Goal: Transaction & Acquisition: Purchase product/service

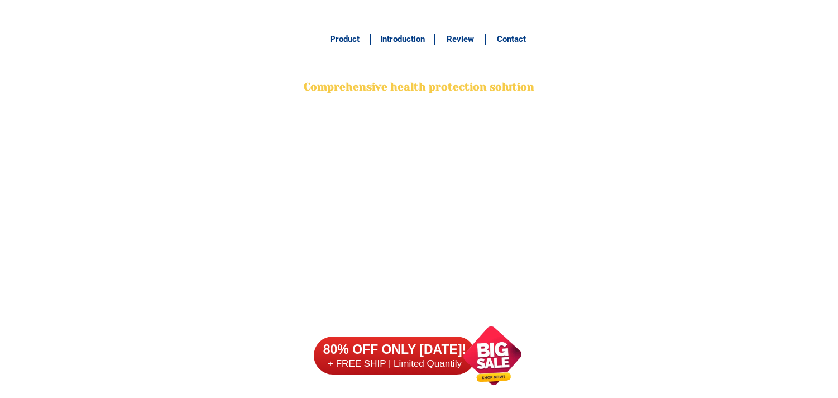
scroll to position [8724, 0]
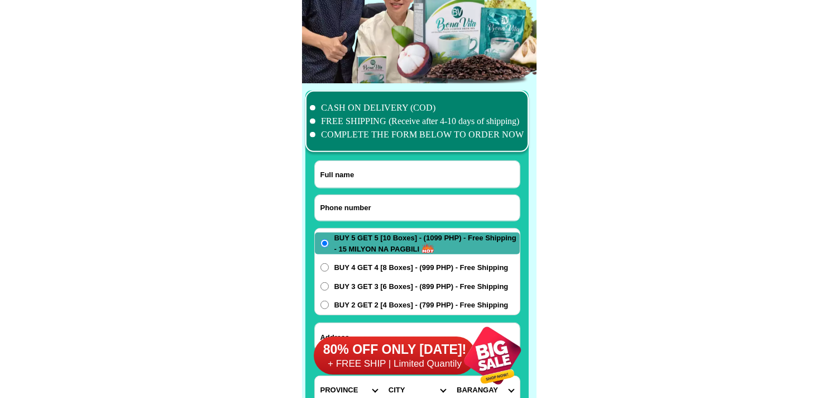
click at [365, 196] on input "Input phone_number" at bounding box center [417, 208] width 205 height 26
paste input "09186530598"
type input "09186530598"
click at [394, 157] on div at bounding box center [417, 290] width 223 height 400
drag, startPoint x: 382, startPoint y: 177, endPoint x: 374, endPoint y: 163, distance: 15.2
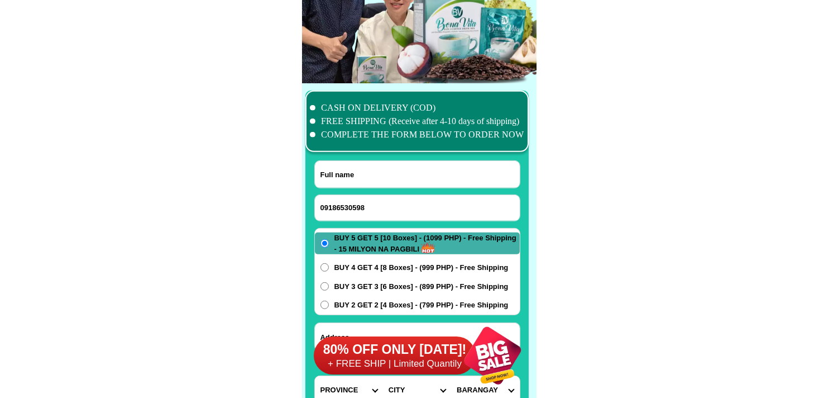
click at [382, 177] on input "Input full_name" at bounding box center [417, 174] width 205 height 27
paste input "[PERSON_NAME]"
type input "[PERSON_NAME]"
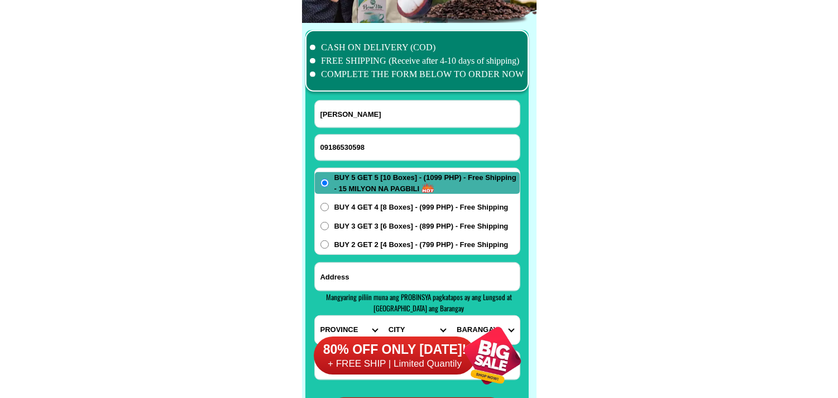
scroll to position [8849, 0]
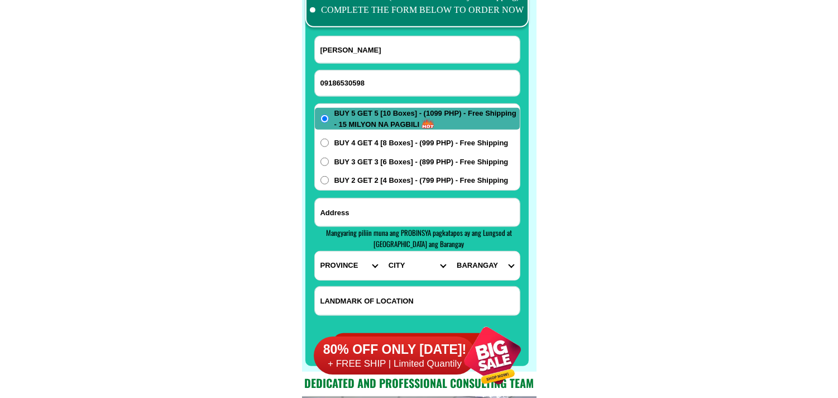
click at [377, 209] on input "Input address" at bounding box center [417, 212] width 205 height 28
paste input "[STREET_ADDRESS]"
type input "[STREET_ADDRESS]"
click at [347, 270] on select "PROVINCE [GEOGRAPHIC_DATA] [GEOGRAPHIC_DATA][PERSON_NAME][GEOGRAPHIC_DATA][GEOG…" at bounding box center [349, 265] width 68 height 28
select select "63_397"
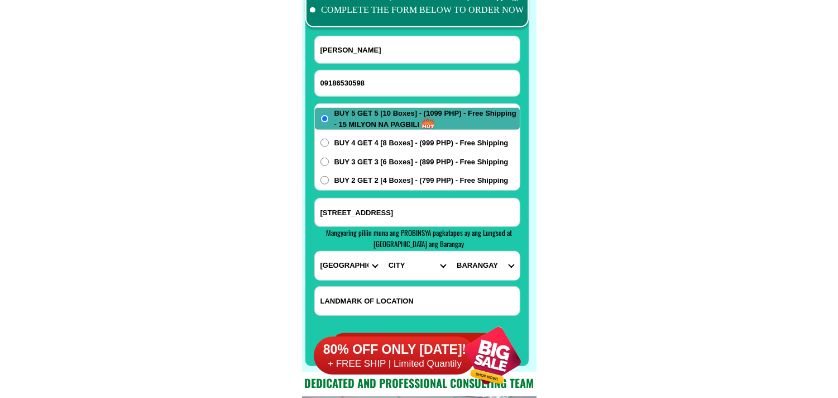
click at [315, 251] on select "PROVINCE [GEOGRAPHIC_DATA] [GEOGRAPHIC_DATA][PERSON_NAME][GEOGRAPHIC_DATA][GEOG…" at bounding box center [349, 265] width 68 height 28
click at [399, 263] on select "CITY [GEOGRAPHIC_DATA][PERSON_NAME][GEOGRAPHIC_DATA][GEOGRAPHIC_DATA] [GEOGRAPH…" at bounding box center [417, 265] width 68 height 28
select select "63_3974728"
click at [383, 251] on select "CITY [GEOGRAPHIC_DATA][PERSON_NAME][GEOGRAPHIC_DATA][GEOGRAPHIC_DATA] [GEOGRAPH…" at bounding box center [417, 265] width 68 height 28
click at [485, 268] on select "BARANGAY [GEOGRAPHIC_DATA] Barangay 1 (pob.) Barangay 2 (pob.) Barangay 3 (pob.…" at bounding box center [485, 265] width 68 height 28
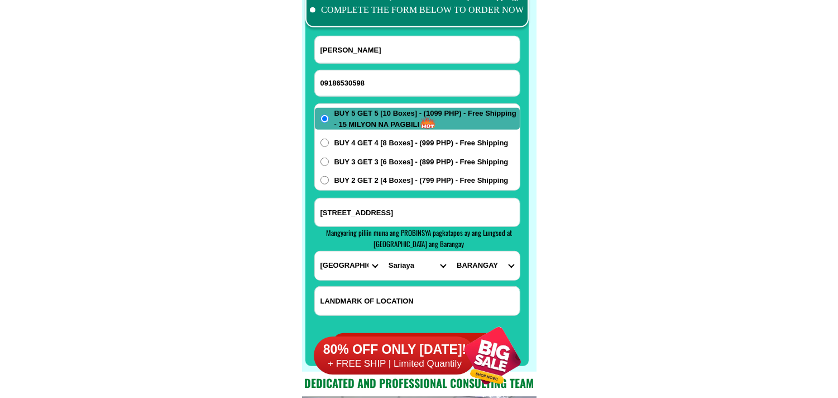
select select "63_39747285225"
click at [451, 251] on select "BARANGAY [GEOGRAPHIC_DATA] Barangay 1 (pob.) Barangay 2 (pob.) Barangay 3 (pob.…" at bounding box center [485, 265] width 68 height 28
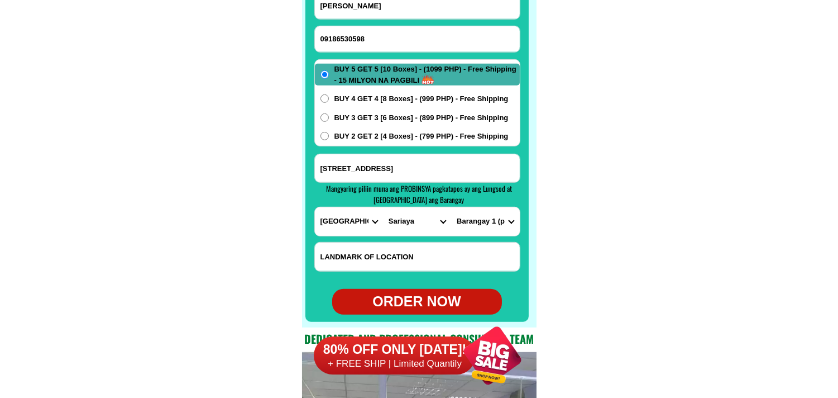
scroll to position [8911, 0]
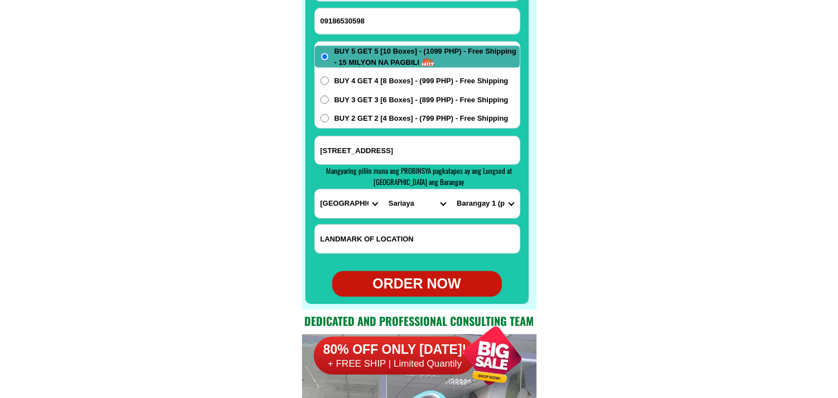
click at [411, 282] on div "ORDER NOW" at bounding box center [417, 283] width 170 height 21
type input "[PERSON_NAME]"
radio input "true"
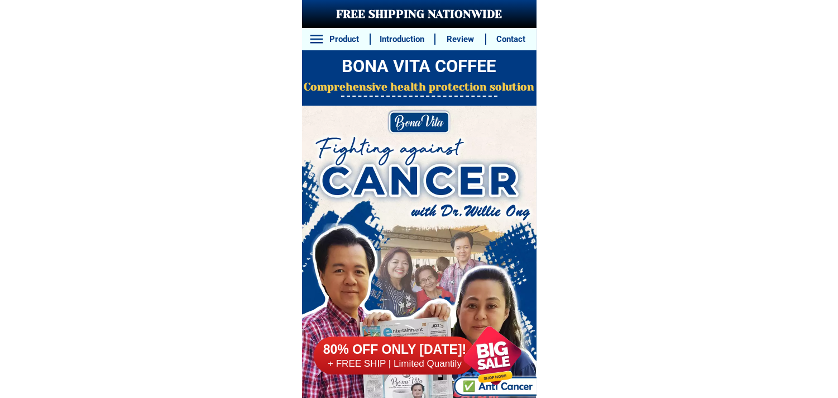
click at [512, 344] on div at bounding box center [492, 355] width 85 height 85
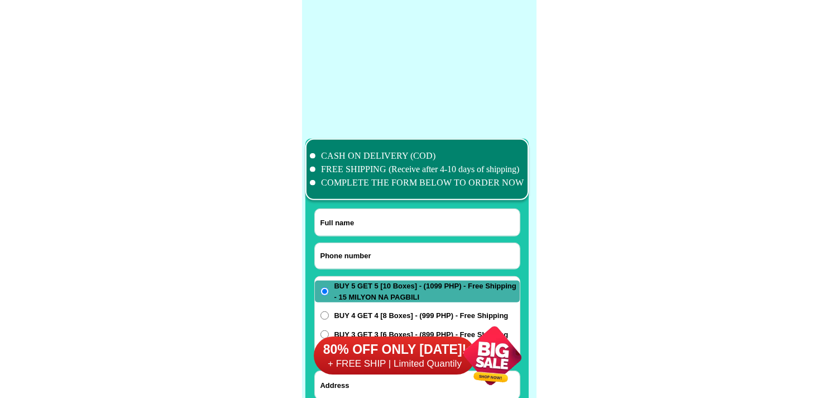
scroll to position [8807, 0]
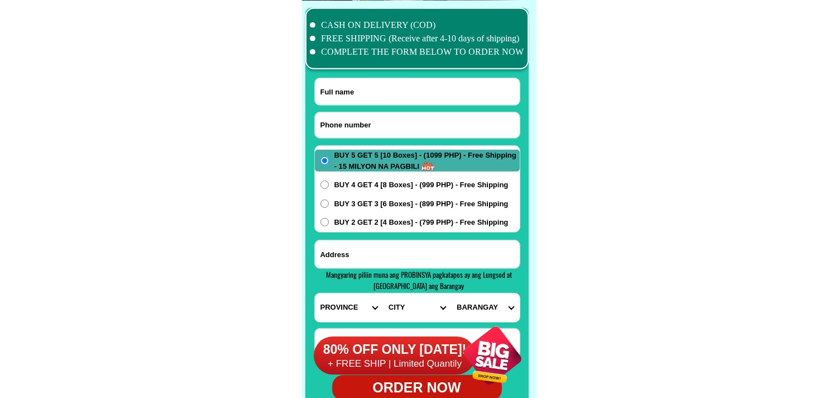
drag, startPoint x: 355, startPoint y: 116, endPoint x: 247, endPoint y: 60, distance: 121.4
click at [355, 116] on input "Input phone_number" at bounding box center [417, 125] width 205 height 26
paste input "09271941809"
type input "09271941809"
click at [364, 107] on form "09271941809 ORDER NOW PROVINCE Abra Agusan-del-norte Agusan-del-sur Aklan Albay…" at bounding box center [417, 239] width 206 height 323
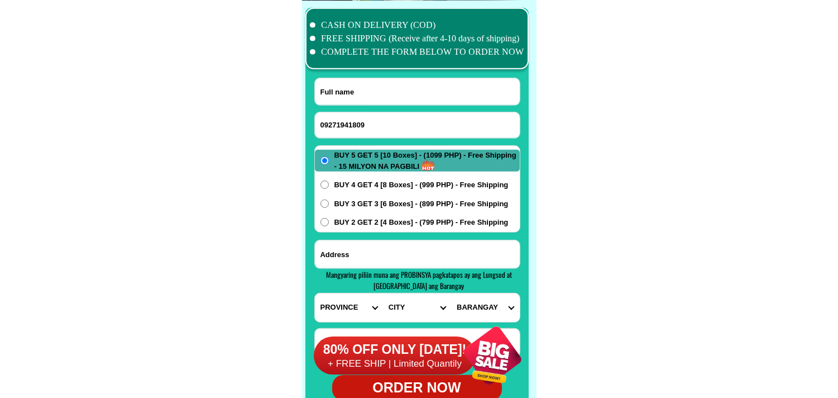
drag, startPoint x: 343, startPoint y: 87, endPoint x: 300, endPoint y: 69, distance: 46.8
click at [344, 87] on input "Input full_name" at bounding box center [417, 91] width 205 height 27
paste input "Jovita Fabian"
type input "Jovita Fabian"
click at [355, 226] on span "BUY 2 GET 2 [4 Boxes] - (799 PHP) - Free Shipping" at bounding box center [422, 222] width 174 height 11
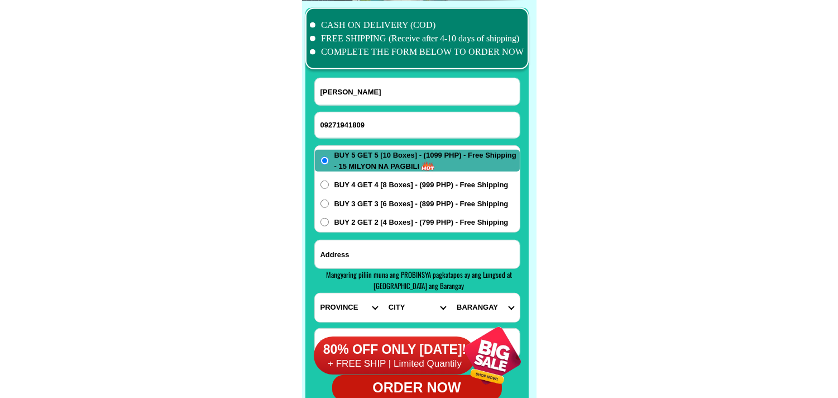
click at [329, 226] on input "BUY 2 GET 2 [4 Boxes] - (799 PHP) - Free Shipping" at bounding box center [325, 222] width 8 height 8
radio input "true"
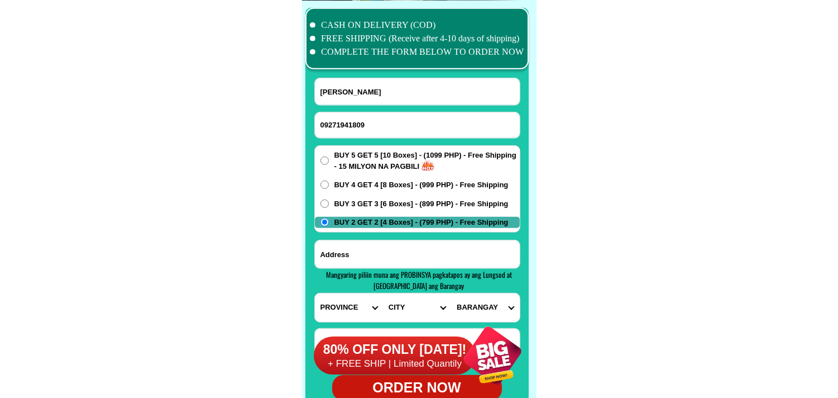
click at [359, 253] on input "Input address" at bounding box center [417, 254] width 205 height 28
paste input "zone 1 brgymagay tanauan leyte . good day God bless!"
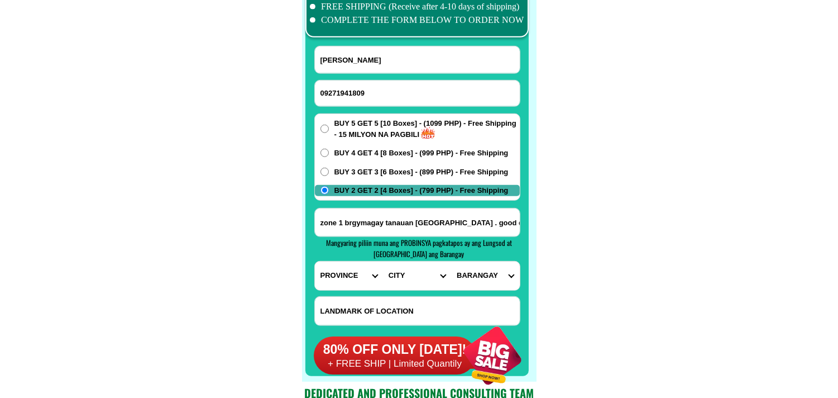
scroll to position [8869, 0]
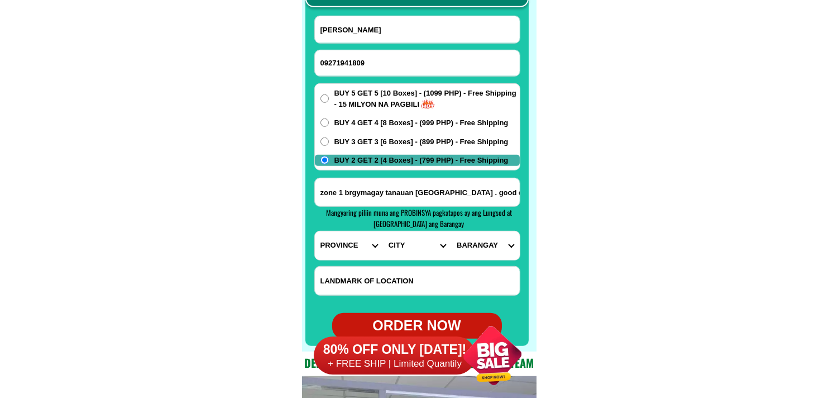
type input "zone 1 brgymagay tanauan leyte . good day God bless!"
click at [340, 263] on form "Jovita Fabian 09271941809 ORDER NOW zone 1 brgymagay tanauan leyte . good day G…" at bounding box center [417, 177] width 206 height 323
click at [343, 258] on select "PROVINCE [GEOGRAPHIC_DATA] [GEOGRAPHIC_DATA][PERSON_NAME][GEOGRAPHIC_DATA][GEOG…" at bounding box center [349, 245] width 68 height 28
click at [344, 252] on select "PROVINCE [GEOGRAPHIC_DATA] [GEOGRAPHIC_DATA][PERSON_NAME][GEOGRAPHIC_DATA][GEOG…" at bounding box center [349, 245] width 68 height 28
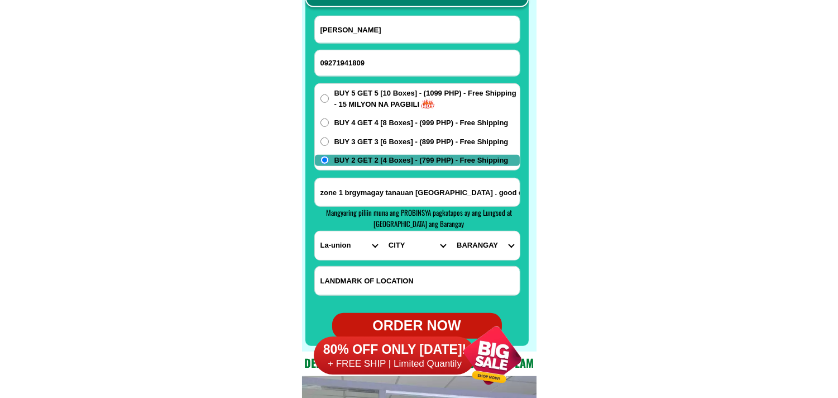
select select "63_199"
click at [315, 231] on select "PROVINCE [GEOGRAPHIC_DATA] [GEOGRAPHIC_DATA][PERSON_NAME][GEOGRAPHIC_DATA][GEOG…" at bounding box center [349, 245] width 68 height 28
click at [394, 243] on select "CITY Abuyog Alangalang Albuera Babatngon Barugo Baybay-city Burauen Calubian Ca…" at bounding box center [417, 245] width 68 height 28
select select "63_1997306"
click at [383, 231] on select "CITY Abuyog Alangalang Albuera Babatngon Barugo Baybay-city Burauen Calubian Ca…" at bounding box center [417, 245] width 68 height 28
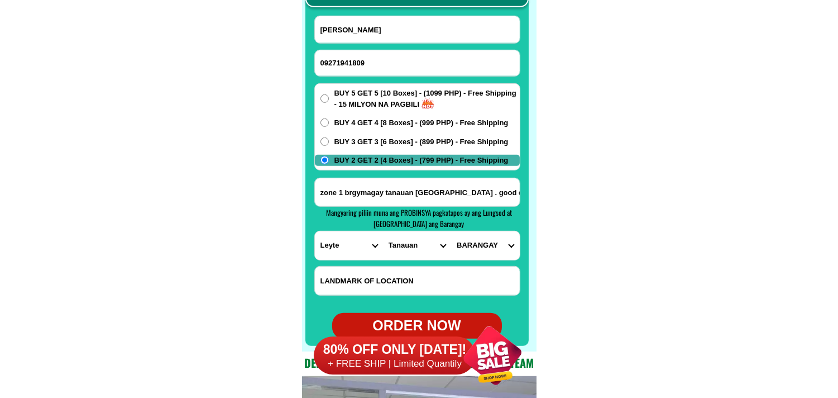
click at [482, 242] on select "BARANGAY Ada Amanluran Arado Atipolo Balud Bangon Bantagan Baras Binolo Binongt…" at bounding box center [485, 245] width 68 height 28
select select "63_19973065377"
click at [451, 231] on select "BARANGAY Ada Amanluran Arado Atipolo Balud Bangon Bantagan Baras Binolo Binongt…" at bounding box center [485, 245] width 68 height 28
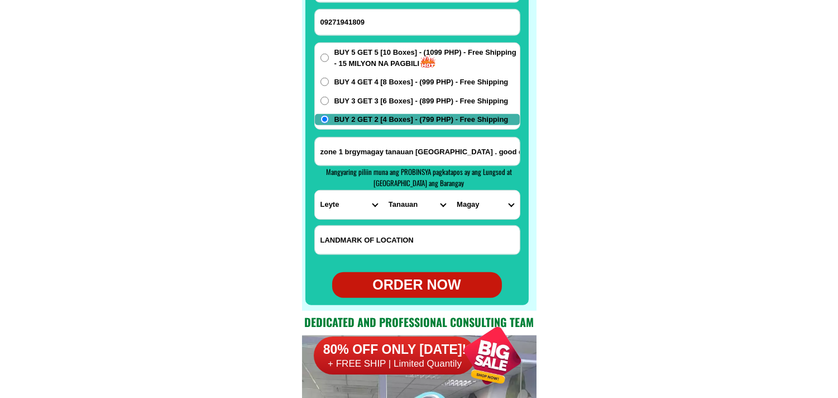
scroll to position [8931, 0]
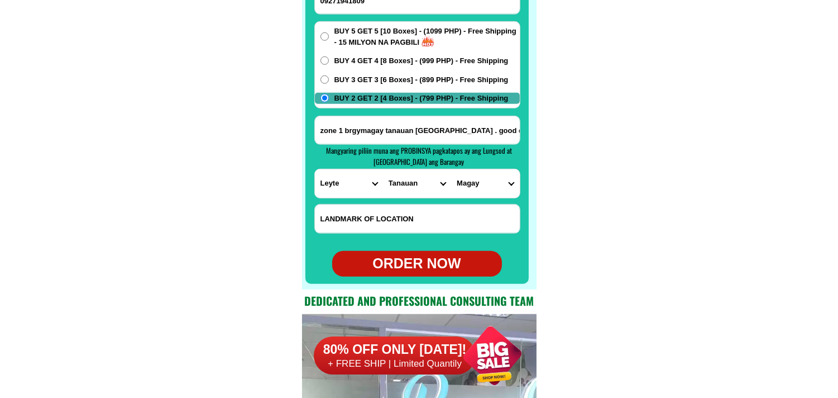
click at [435, 255] on div "ORDER NOW" at bounding box center [417, 263] width 170 height 21
type input "zone 1 brgymagay tanauan leyte . good day God bless!"
radio input "true"
